Goal: Transaction & Acquisition: Purchase product/service

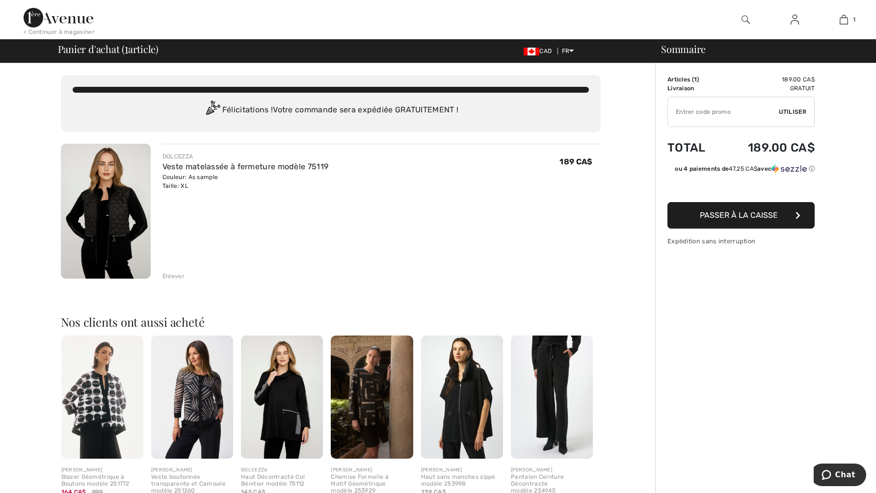
click at [746, 213] on span "Passer à la caisse" at bounding box center [739, 215] width 78 height 9
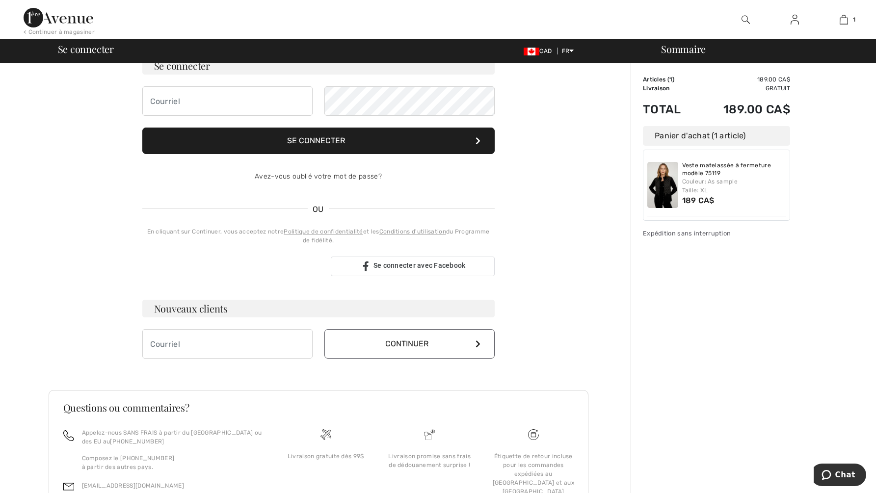
scroll to position [98, 0]
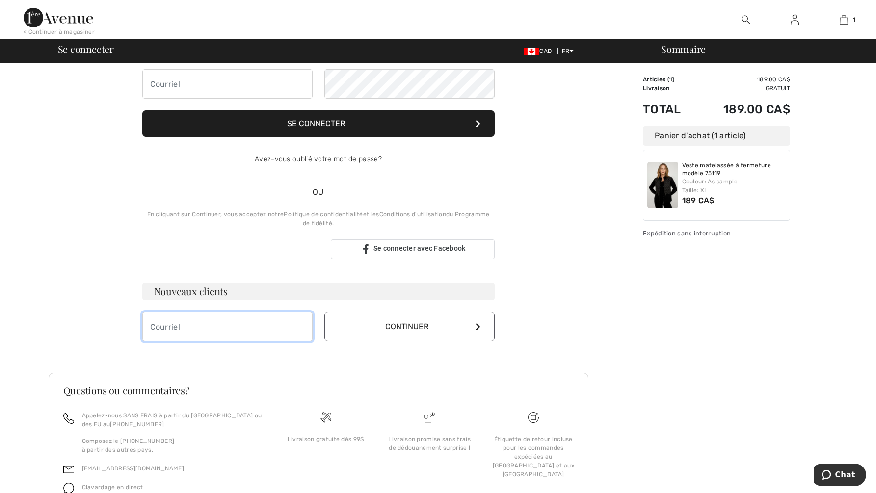
click at [264, 331] on input "email" at bounding box center [227, 326] width 170 height 29
type input "natalie@labjmross.ca"
click at [393, 329] on button "Continuer" at bounding box center [409, 326] width 170 height 29
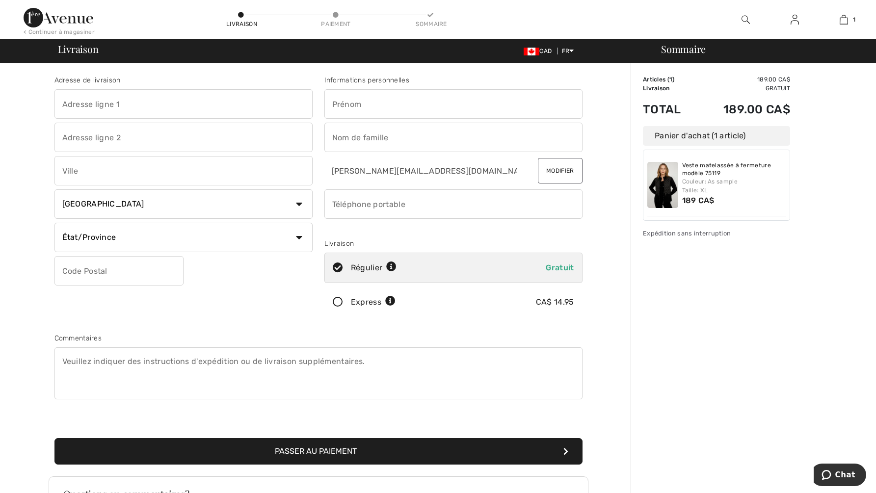
click at [134, 103] on input "text" at bounding box center [183, 103] width 258 height 29
type input "135 chemin du plateau"
type input "Mont Tremblant"
select select "QC"
type input "J8E 1Z1"
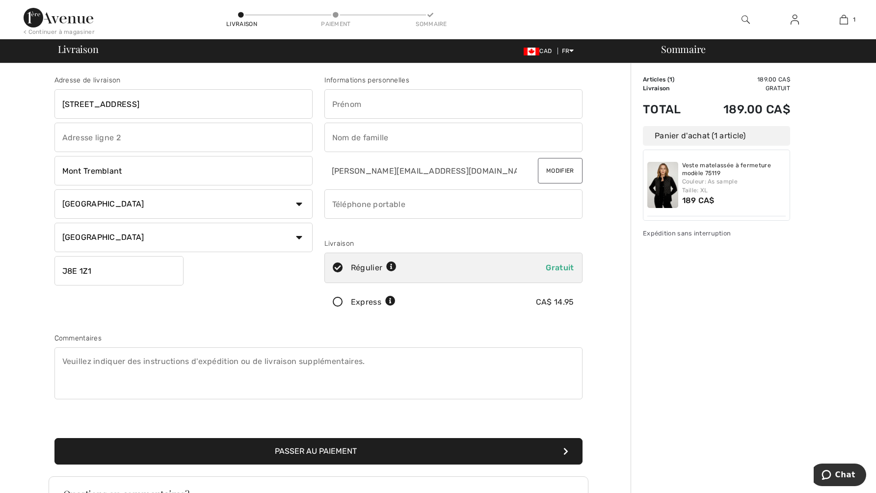
type input "[PERSON_NAME]"
type input "8194291107"
type input "J8E1Z1"
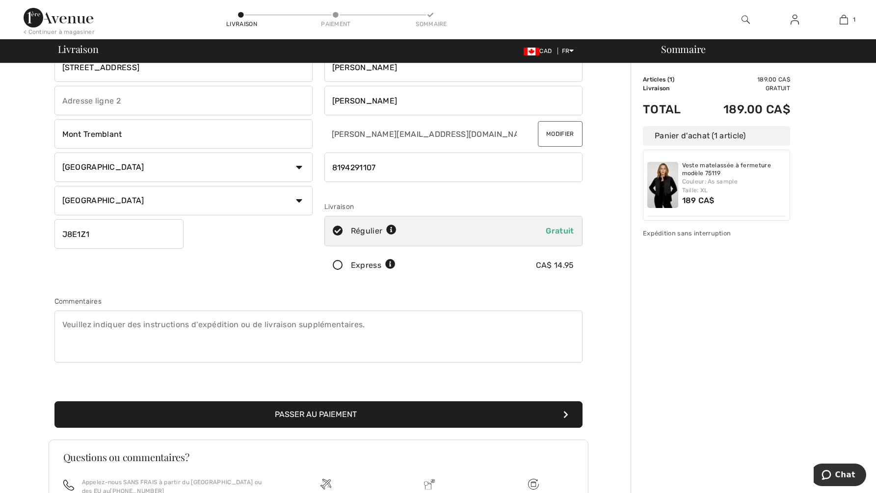
scroll to position [147, 0]
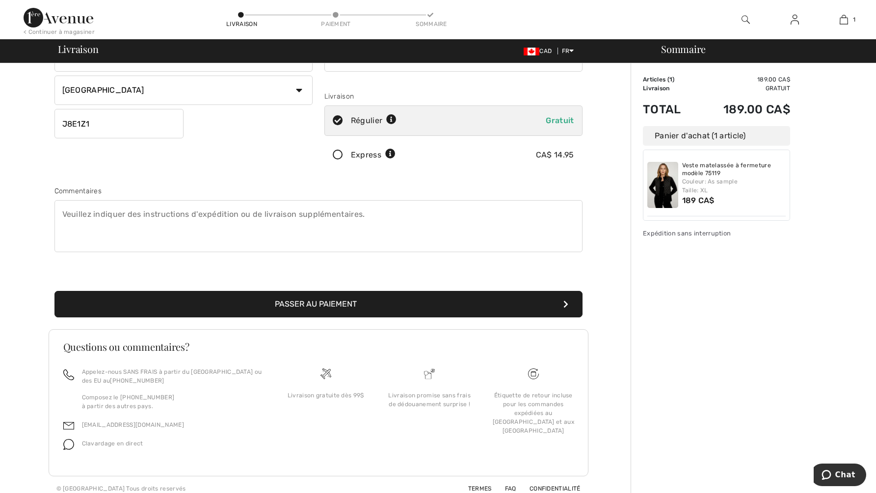
click at [368, 305] on button "Passer au paiement" at bounding box center [318, 304] width 528 height 26
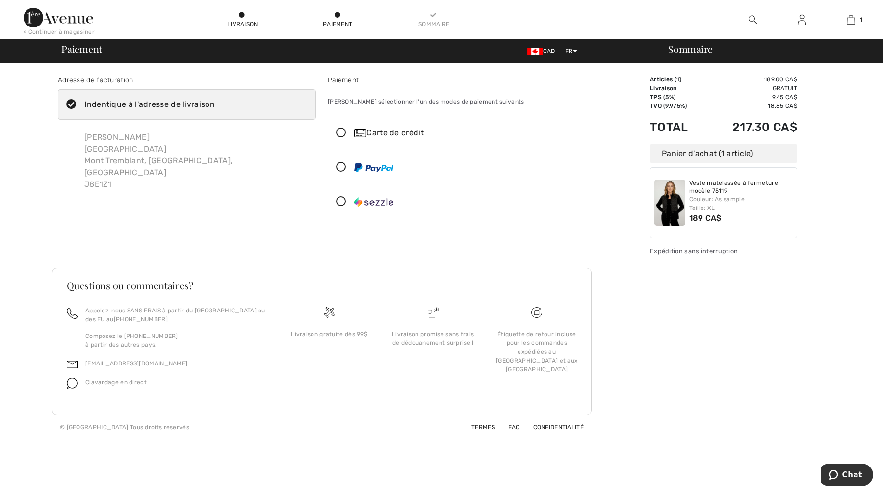
click at [343, 132] on icon at bounding box center [341, 133] width 26 height 10
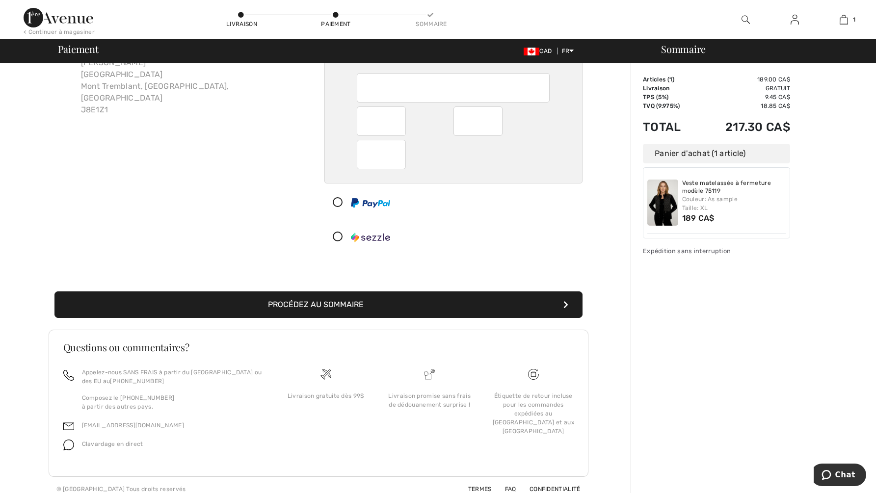
scroll to position [83, 0]
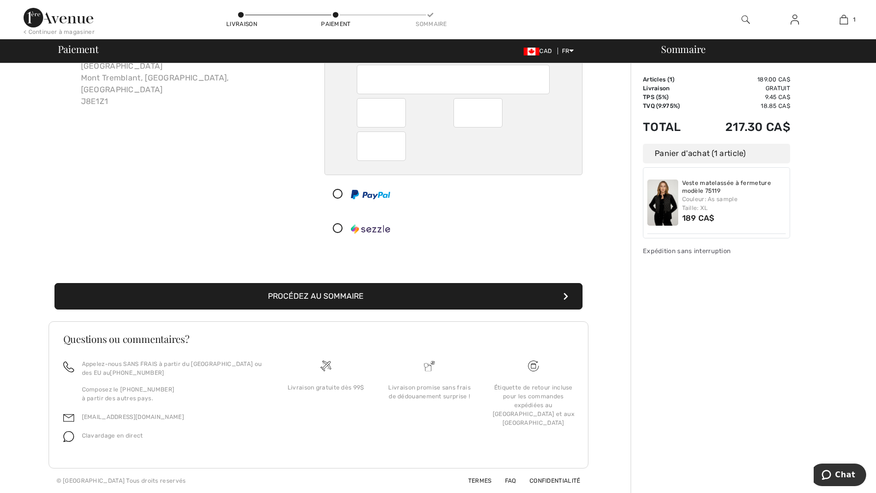
click at [347, 298] on button "Procédez au sommaire" at bounding box center [318, 296] width 528 height 26
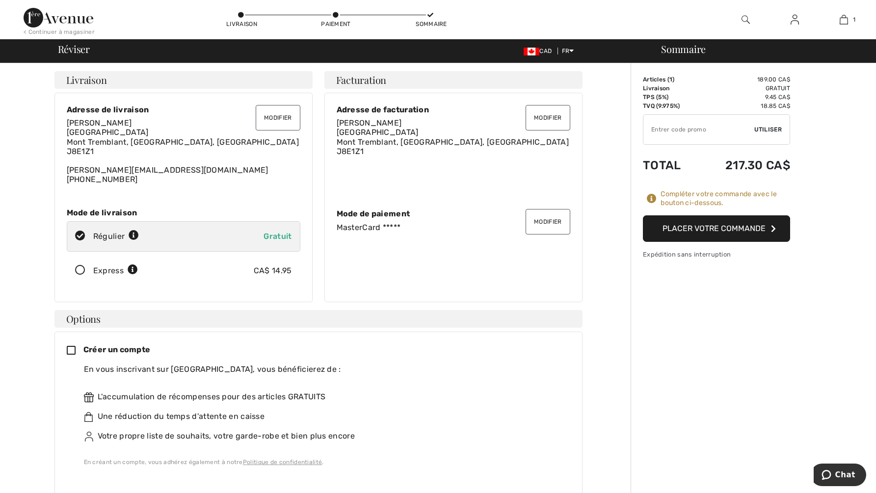
click at [702, 229] on button "Placer votre commande" at bounding box center [716, 228] width 147 height 26
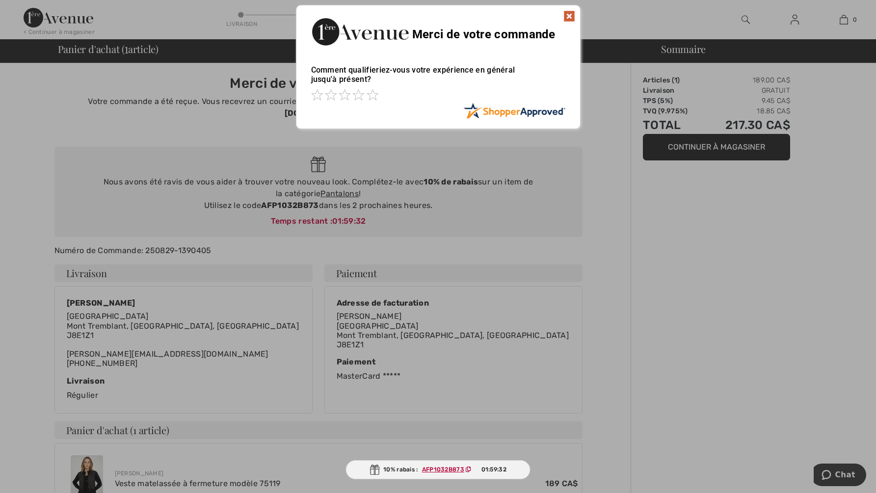
click at [570, 12] on img at bounding box center [569, 16] width 12 height 12
